Goal: Information Seeking & Learning: Find specific fact

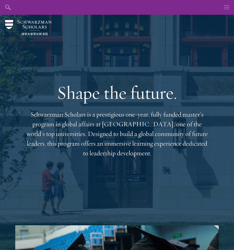
click at [226, 6] on icon "button" at bounding box center [227, 7] width 6 height 15
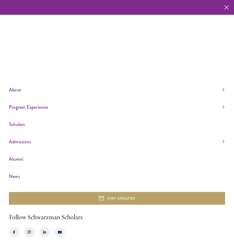
click at [18, 124] on link "Scholars" at bounding box center [116, 124] width 215 height 8
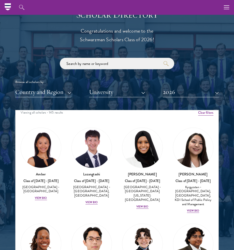
scroll to position [4, 0]
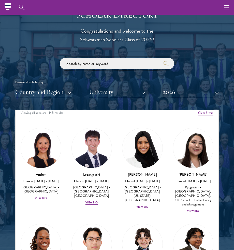
click at [111, 66] on input "search" at bounding box center [117, 63] width 114 height 11
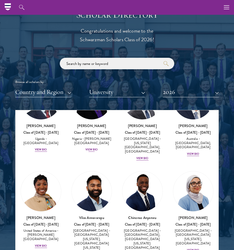
scroll to position [237, 0]
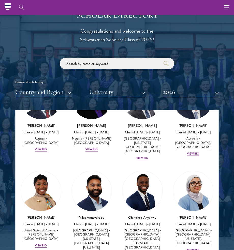
type input "h"
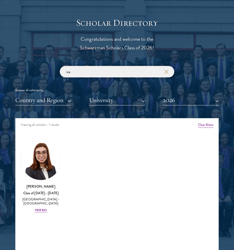
scroll to position [550, 0]
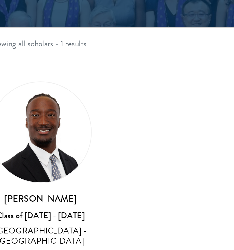
scroll to position [508, 0]
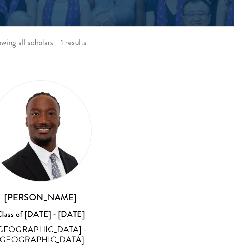
type input "issa"
click at [43, 175] on div "Amber Class of [DATE] - [DATE] [GEOGRAPHIC_DATA] - [GEOGRAPHIC_DATA] View Bio C…" at bounding box center [117, 220] width 203 height 90
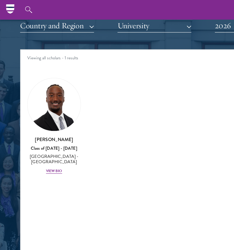
scroll to position [613, 0]
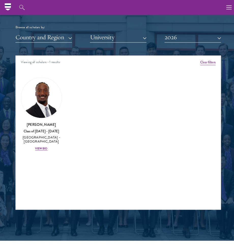
click at [203, 59] on button "Clear filters" at bounding box center [205, 62] width 15 height 6
